Goal: Find specific page/section: Find specific page/section

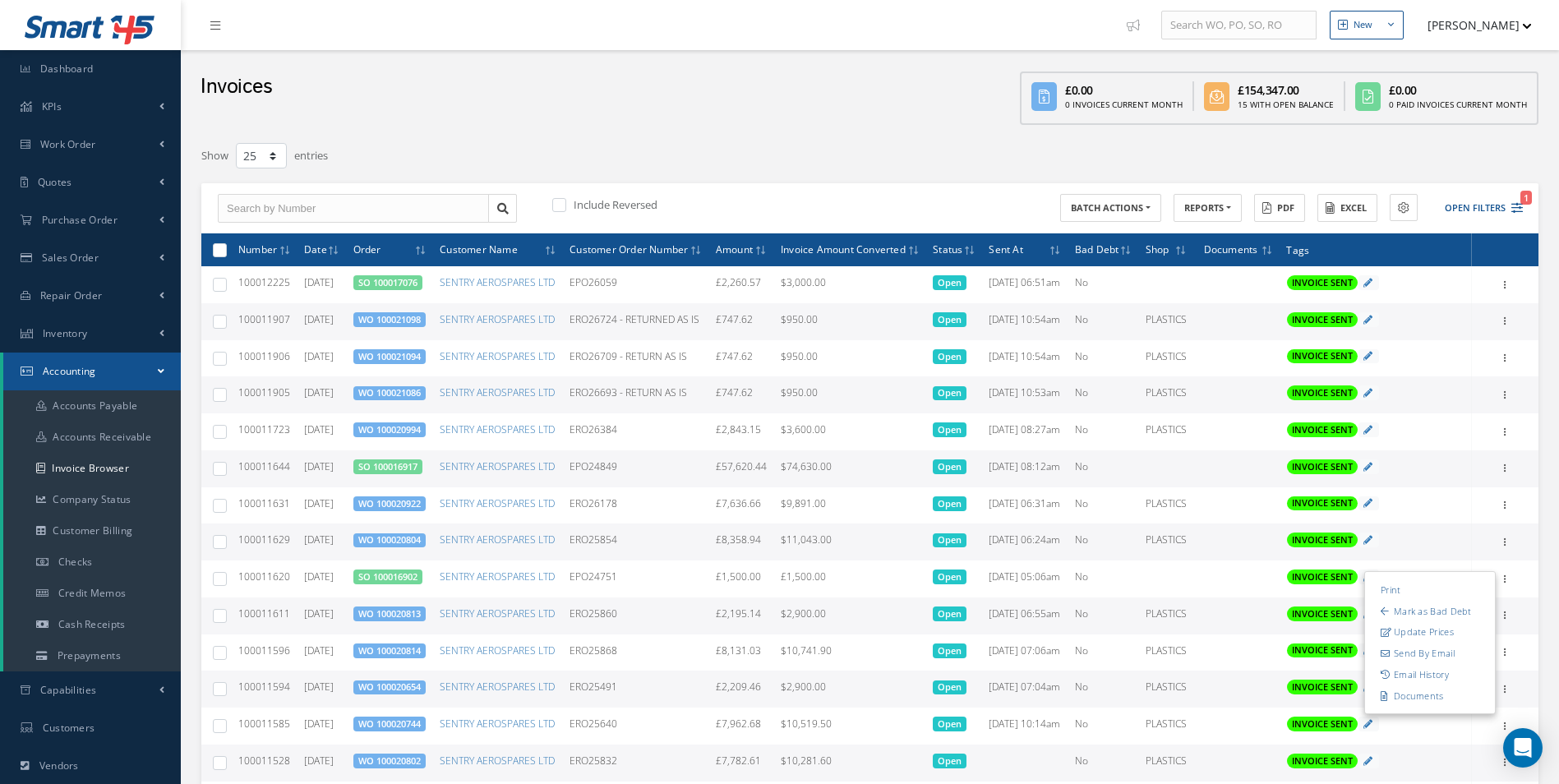
select select "25"
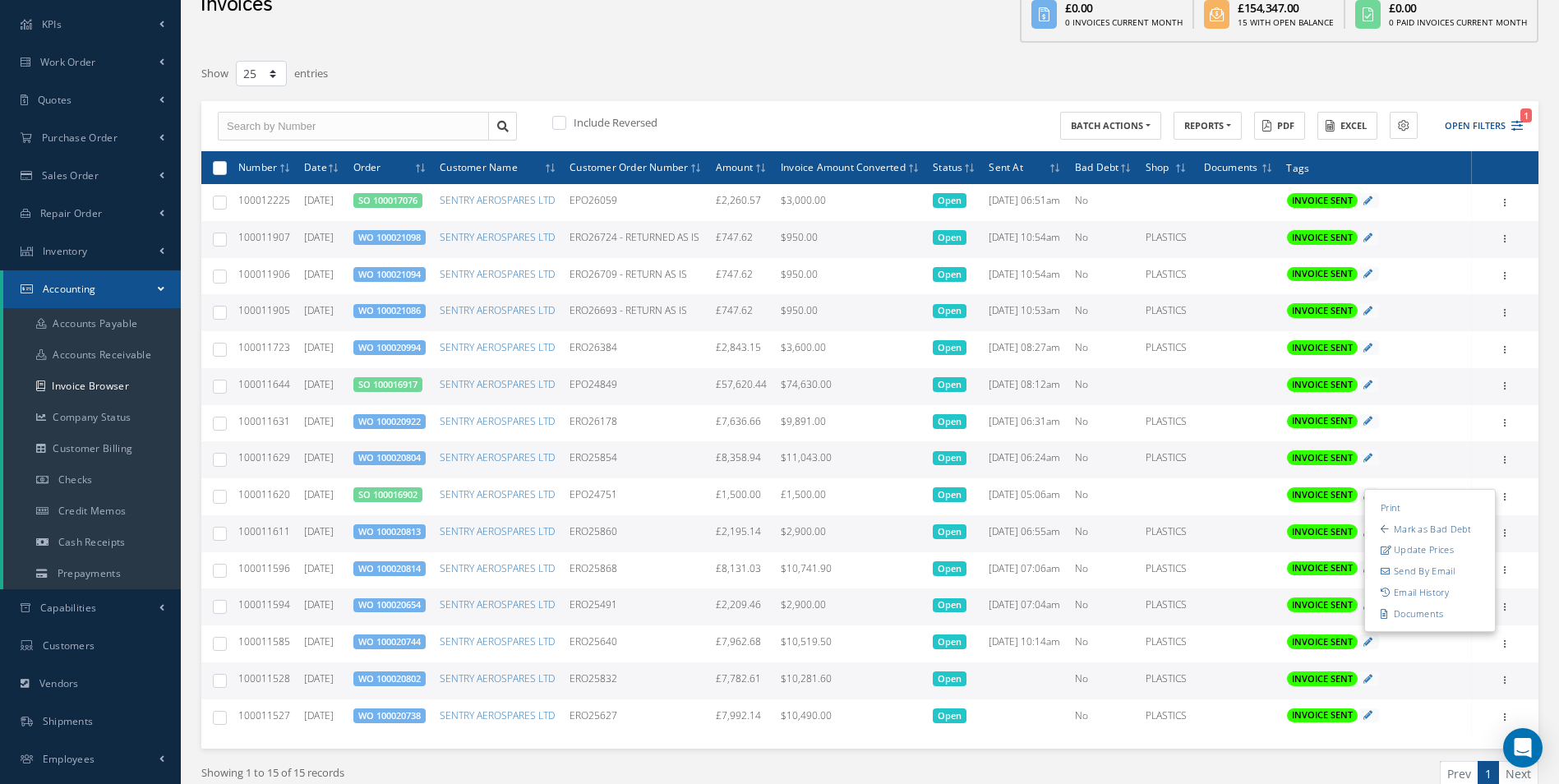
click at [735, 58] on div "Filters Number Order Customer PO/RO Number Customer Name SENTRY AEROSPARES LTD …" at bounding box center [871, 456] width 1354 height 810
click at [135, 140] on link "Purchase Order" at bounding box center [91, 138] width 181 height 38
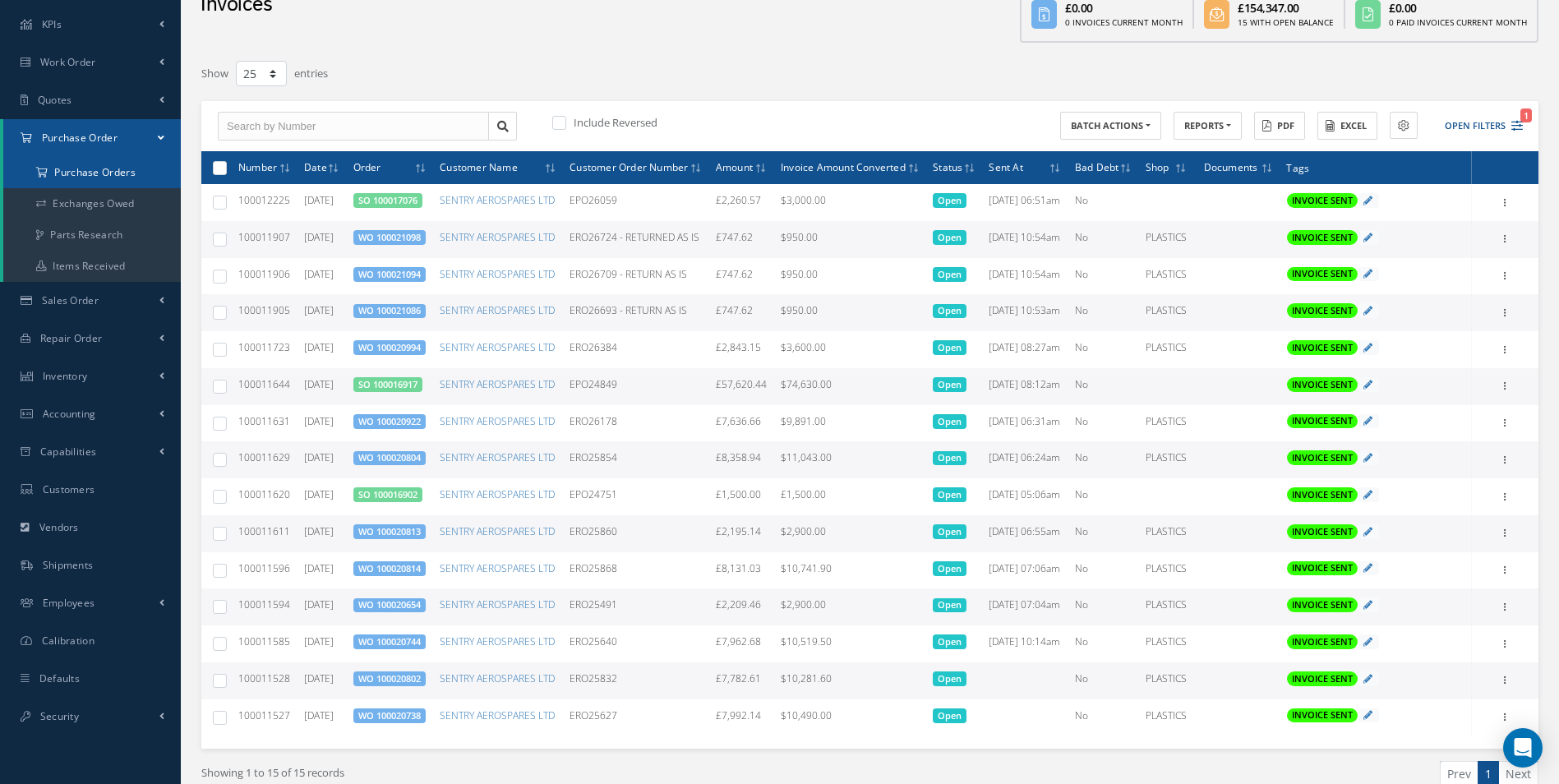
click at [119, 176] on a=1&status_id=2&status_id=3&status_id=5&collapsedFilters"] "Purchase Orders" at bounding box center [92, 173] width 178 height 31
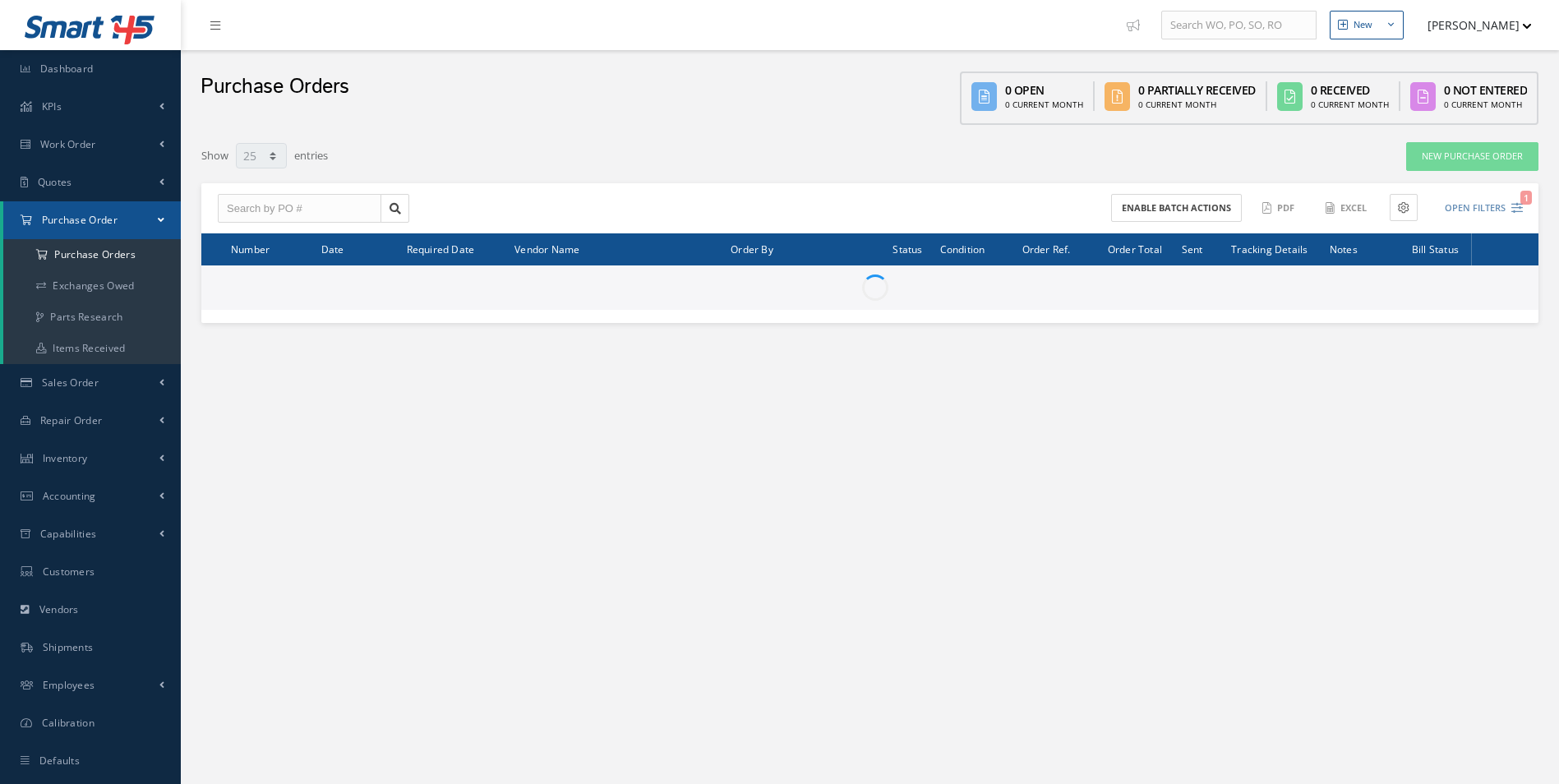
select select "25"
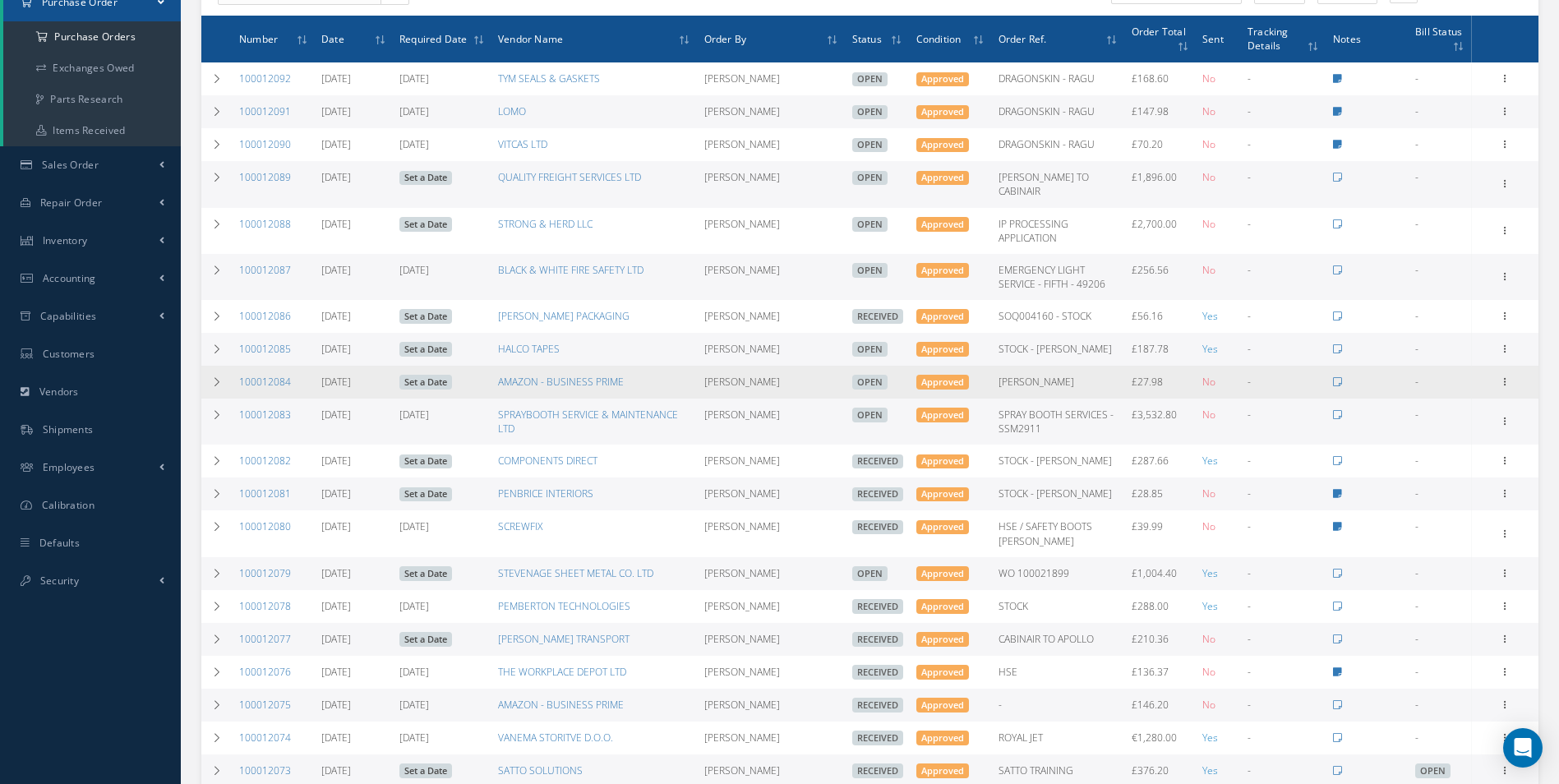
scroll to position [246, 0]
